Goal: Information Seeking & Learning: Learn about a topic

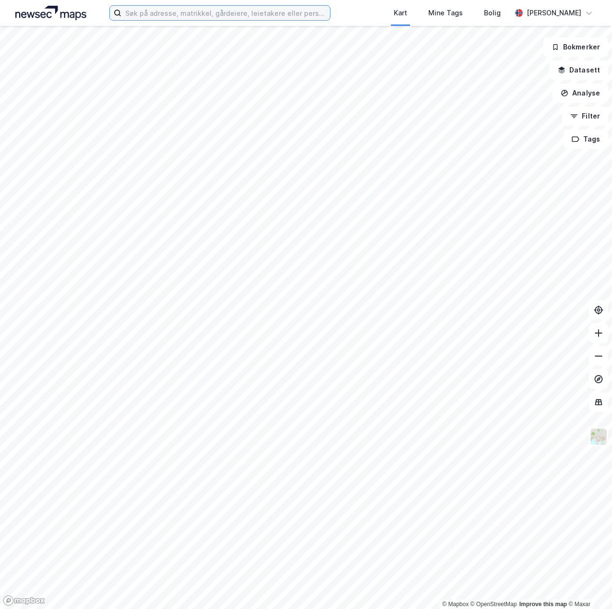
click at [185, 18] on input at bounding box center [225, 13] width 209 height 14
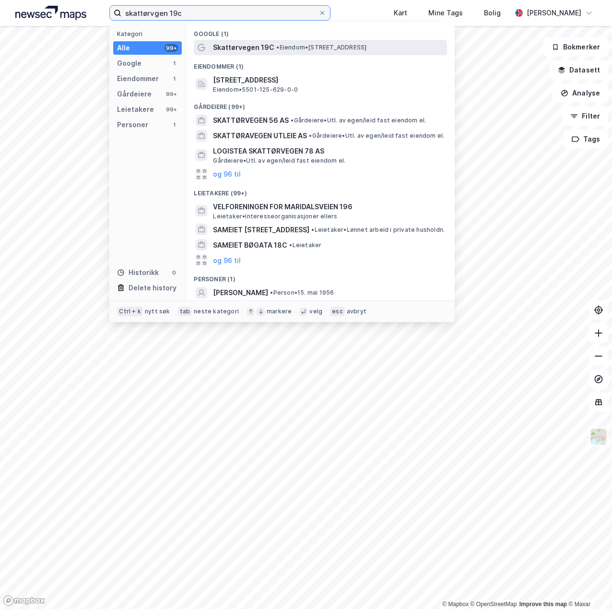
type input "skattørvgen 19c"
click at [249, 46] on span "Skattørvegen 19C" at bounding box center [243, 48] width 61 height 12
